Goal: Task Accomplishment & Management: Manage account settings

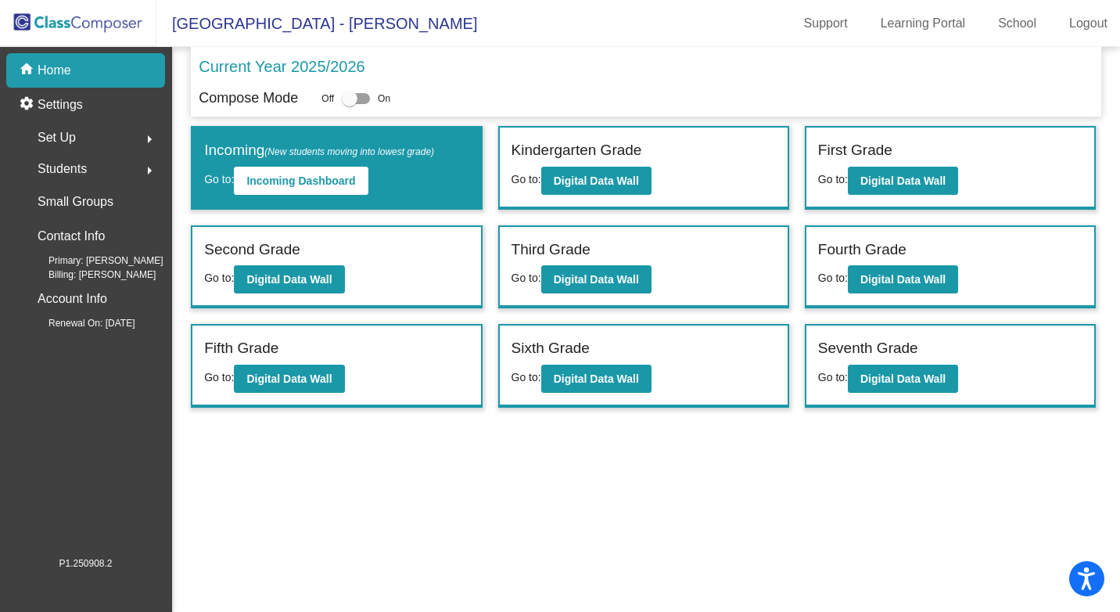
click at [649, 589] on mat-sidenav-content "Current Year 2025/2026 Compose Mode Off On Incoming (New students moving into l…" at bounding box center [646, 329] width 948 height 565
click at [900, 273] on b "Digital Data Wall" at bounding box center [903, 279] width 85 height 13
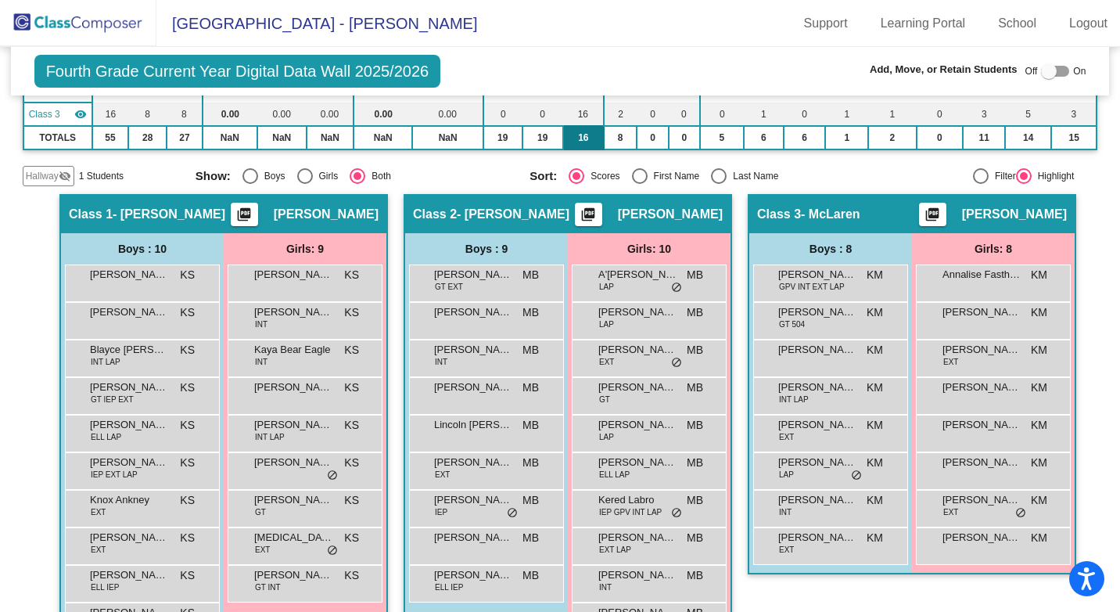
scroll to position [237, 0]
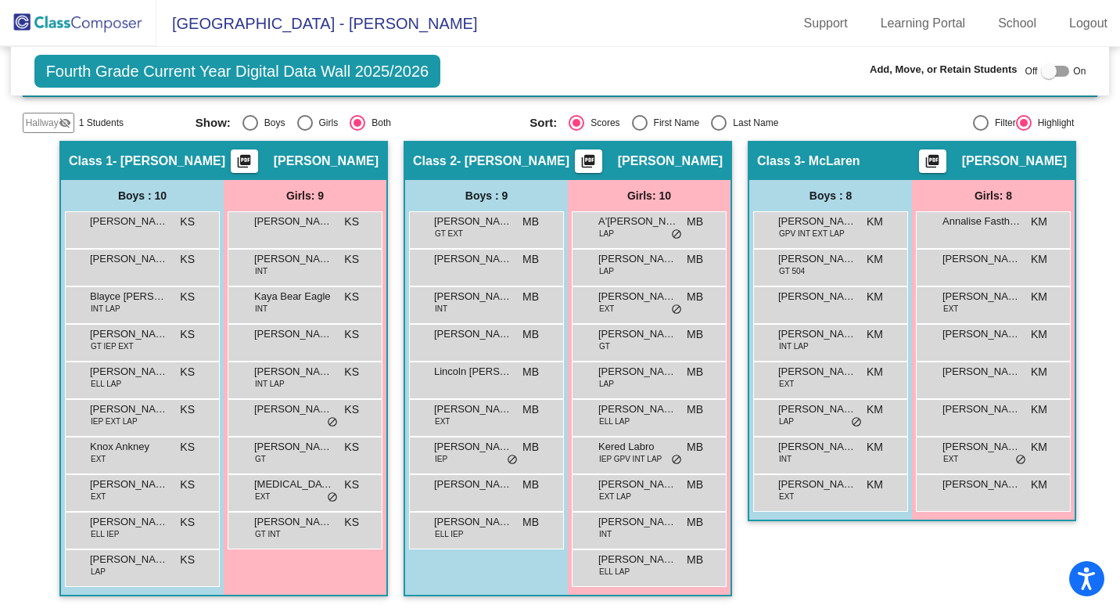
click at [1063, 70] on div "Off On" at bounding box center [1056, 71] width 61 height 19
click at [1059, 70] on div at bounding box center [1055, 71] width 28 height 11
checkbox input "true"
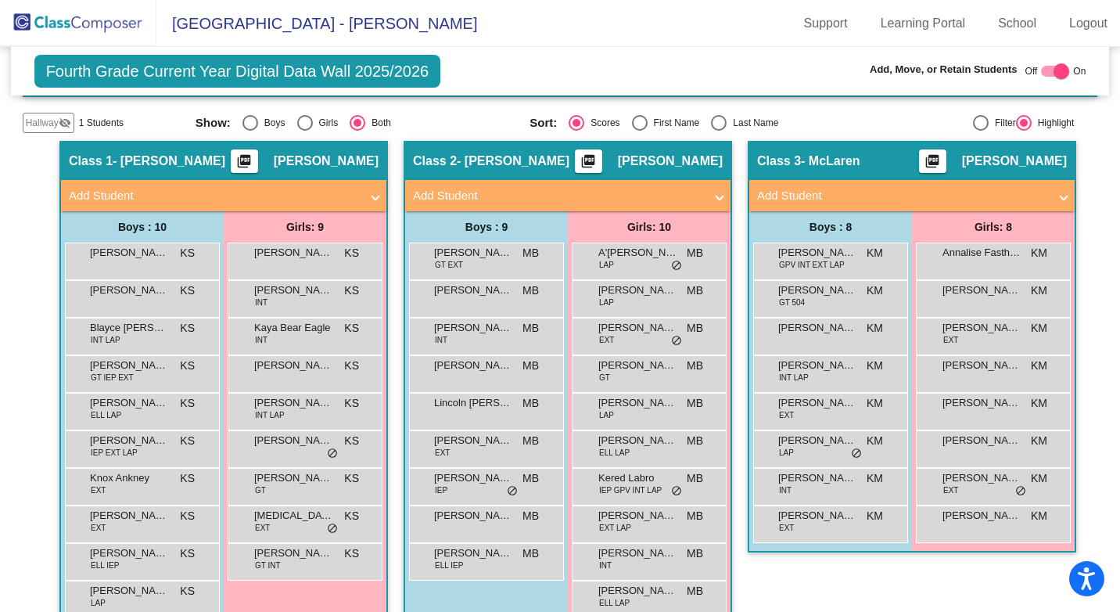
click at [365, 196] on span "Add Student" at bounding box center [221, 196] width 304 height 18
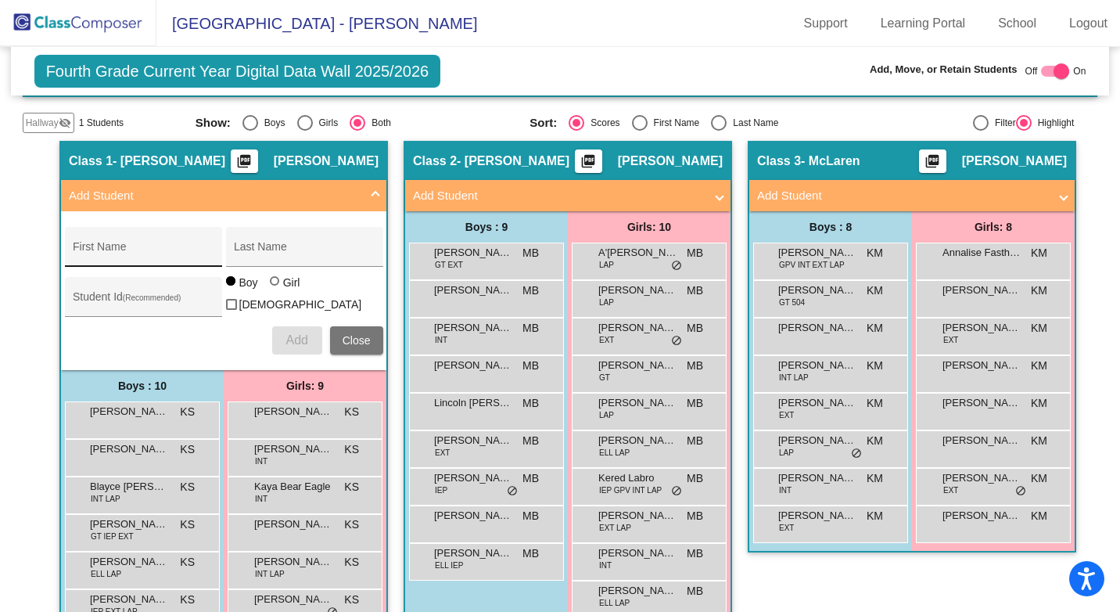
click at [137, 242] on div "First Name" at bounding box center [143, 252] width 141 height 32
type input "[PERSON_NAME]"
click at [372, 196] on span at bounding box center [375, 196] width 6 height 18
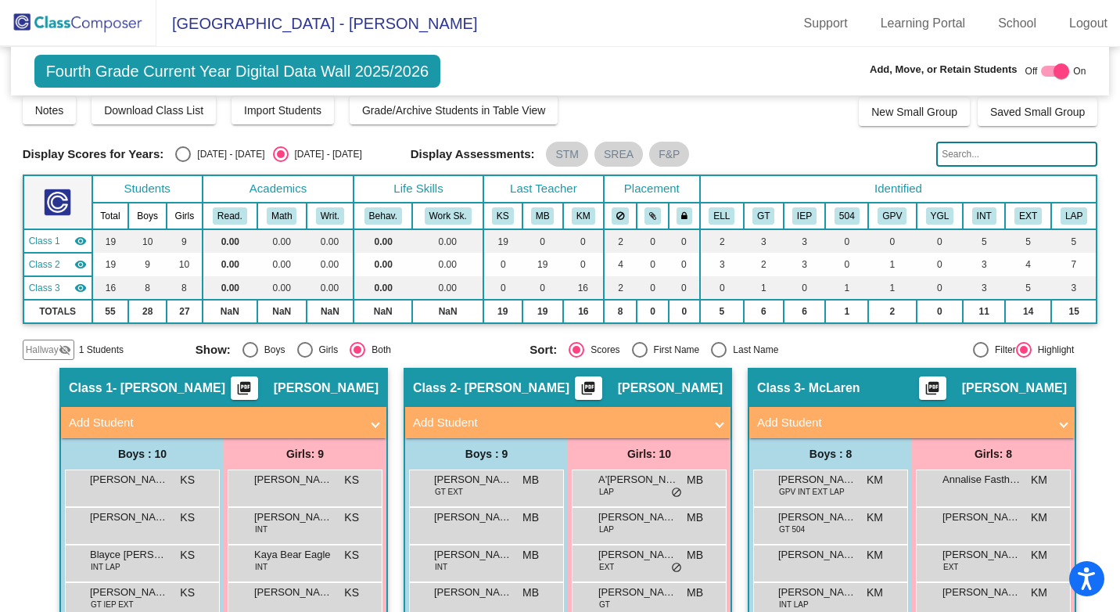
scroll to position [0, 0]
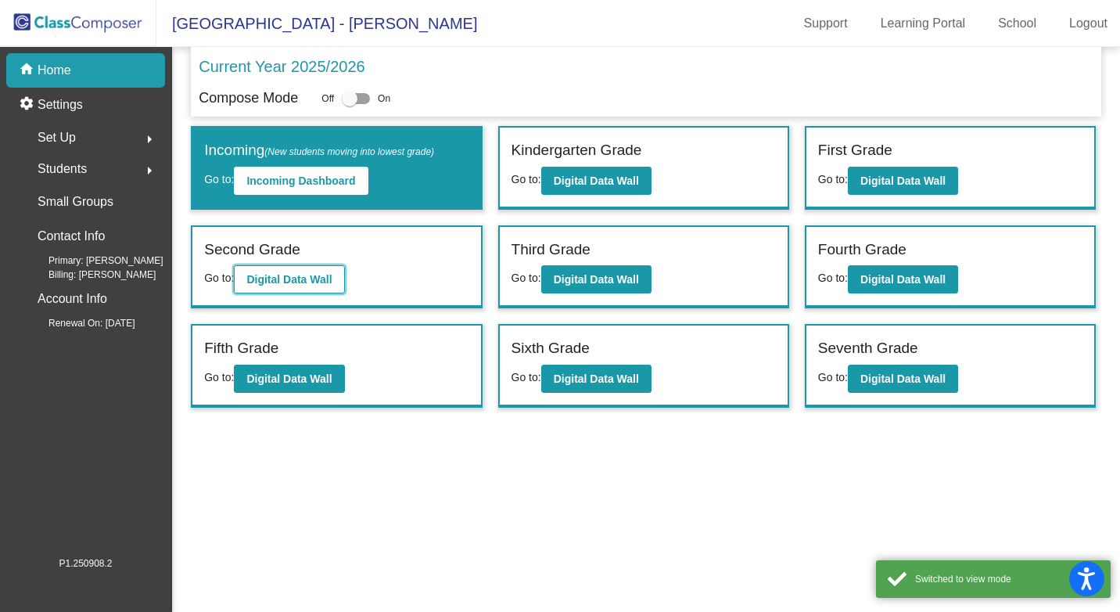
click at [323, 281] on b "Digital Data Wall" at bounding box center [288, 279] width 85 height 13
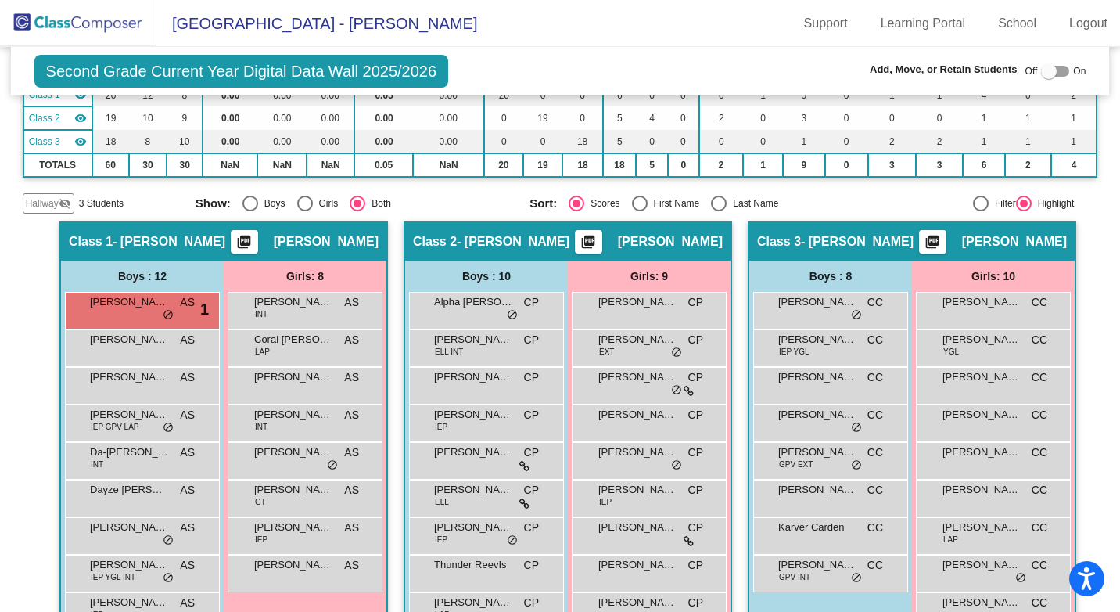
scroll to position [235, 0]
